Goal: Task Accomplishment & Management: Manage account settings

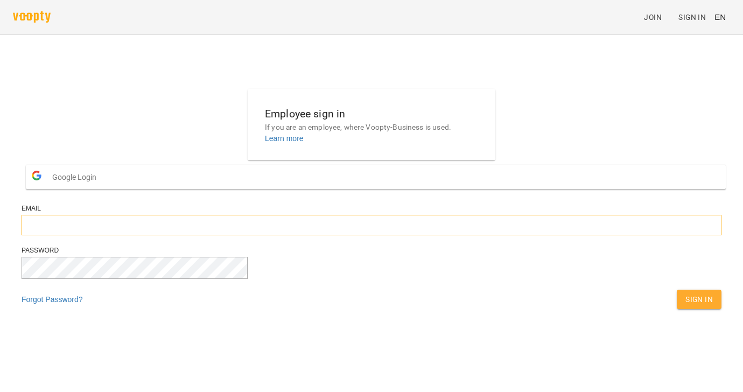
type input "**********"
click at [674, 311] on div "Sign In" at bounding box center [698, 299] width 49 height 24
click at [676, 309] on button "Sign In" at bounding box center [698, 299] width 45 height 19
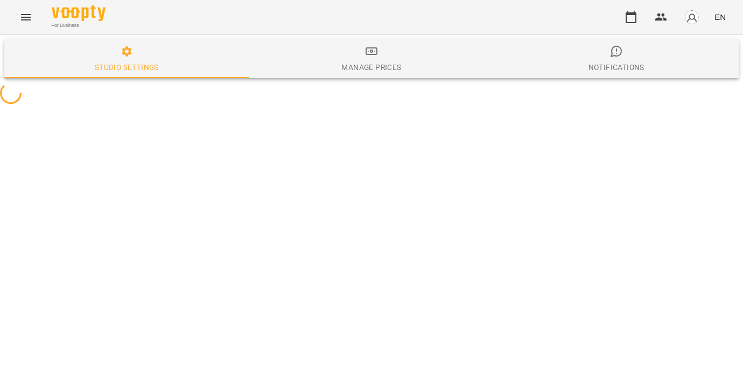
select select "**"
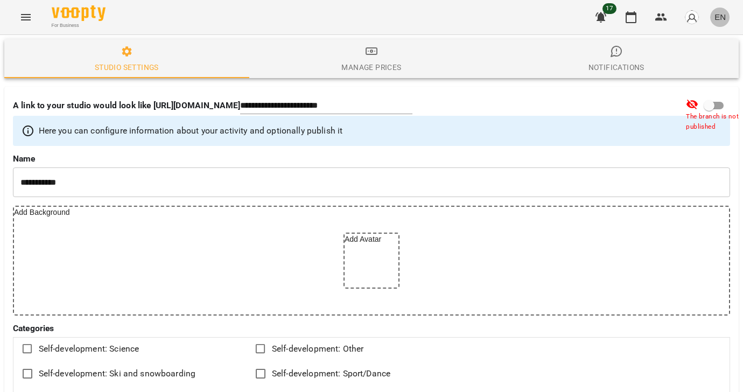
click at [722, 18] on span "EN" at bounding box center [719, 16] width 11 height 11
click at [690, 62] on div "Українська" at bounding box center [699, 60] width 55 height 19
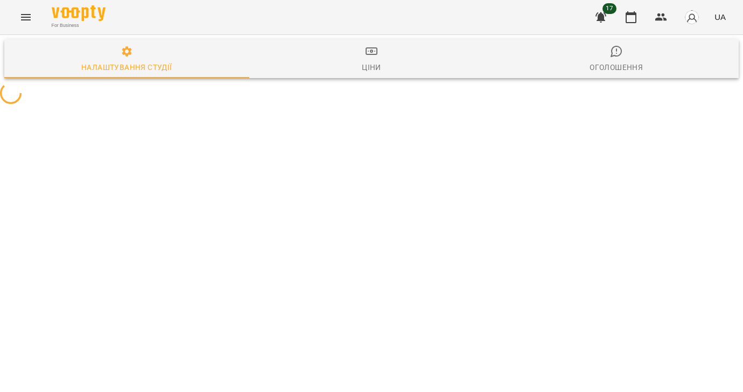
select select "**"
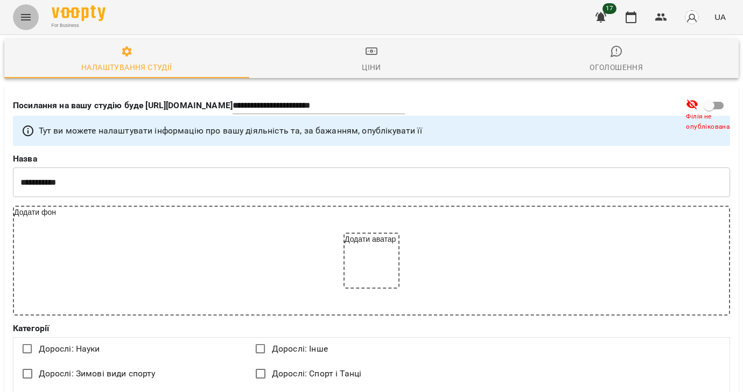
click at [26, 19] on icon "Menu" at bounding box center [25, 17] width 13 height 13
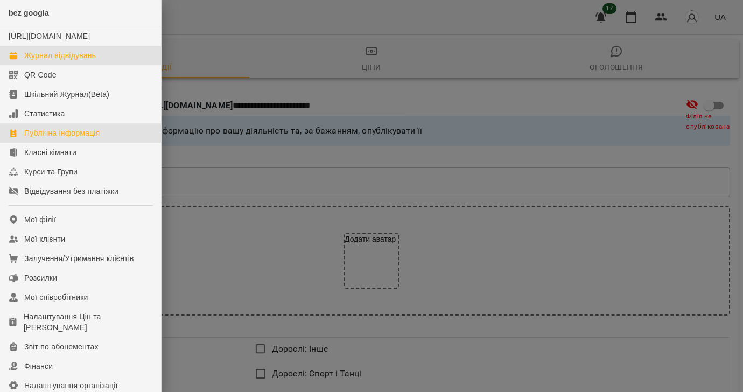
click at [33, 60] on link "Журнал відвідувань" at bounding box center [80, 55] width 161 height 19
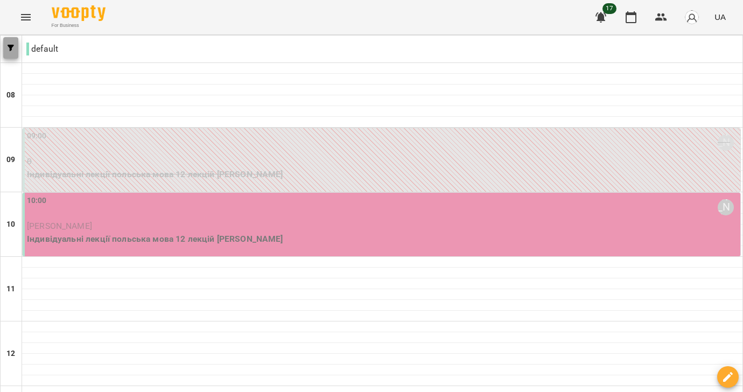
click at [11, 45] on icon "button" at bounding box center [11, 48] width 6 height 6
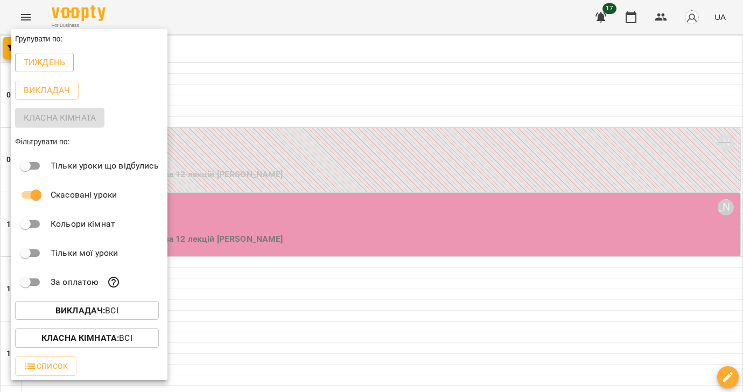
click at [42, 63] on p "Тиждень" at bounding box center [44, 62] width 41 height 13
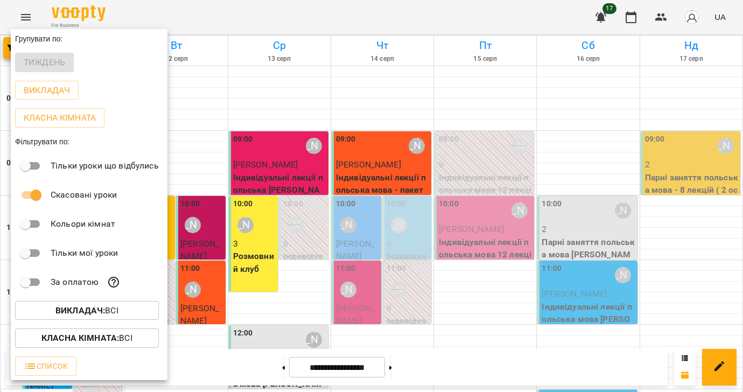
click at [196, 74] on div at bounding box center [371, 196] width 743 height 392
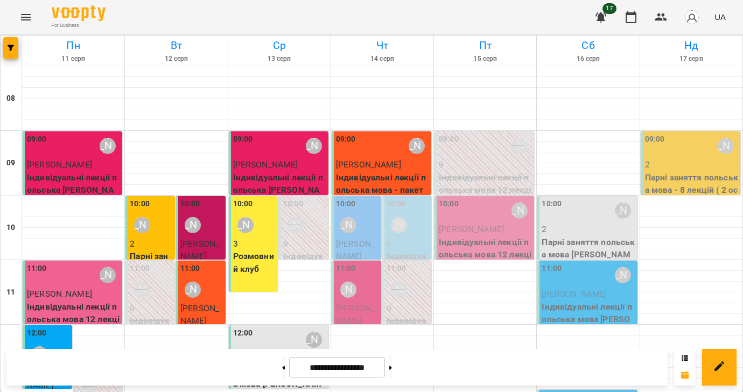
scroll to position [309, 0]
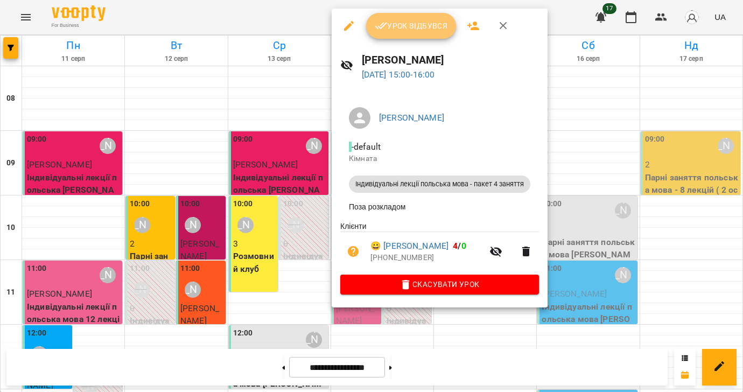
click at [392, 26] on span "Урок відбувся" at bounding box center [411, 25] width 73 height 13
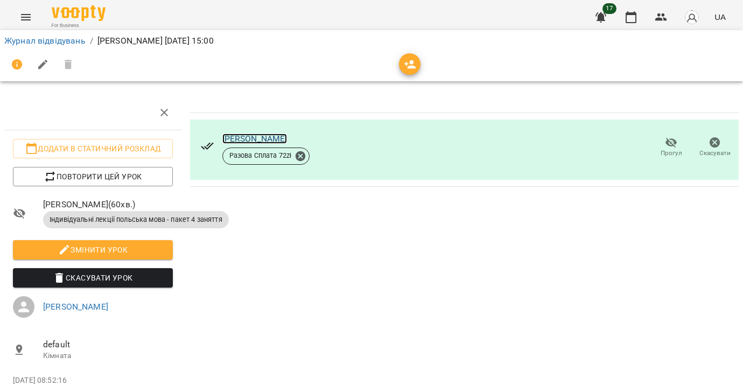
click at [238, 139] on link "[PERSON_NAME]" at bounding box center [254, 138] width 65 height 10
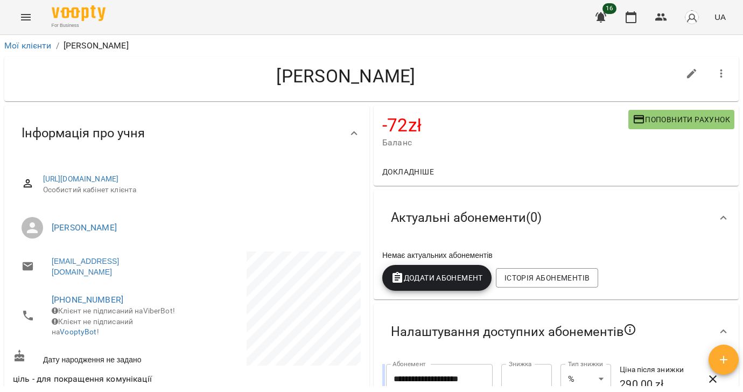
click at [27, 18] on icon "Menu" at bounding box center [25, 17] width 13 height 13
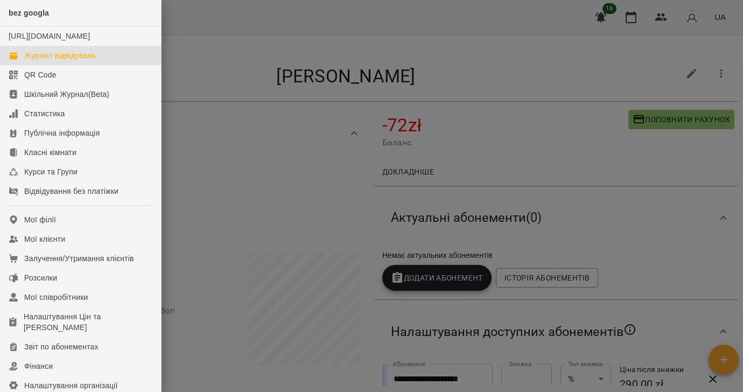
click at [41, 61] on div "Журнал відвідувань" at bounding box center [60, 55] width 72 height 11
